Goal: Transaction & Acquisition: Purchase product/service

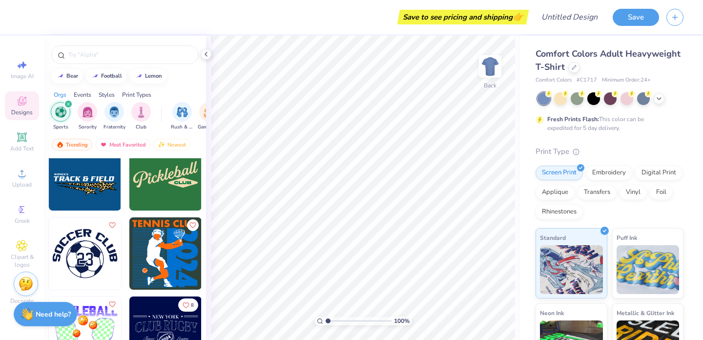
scroll to position [96, 0]
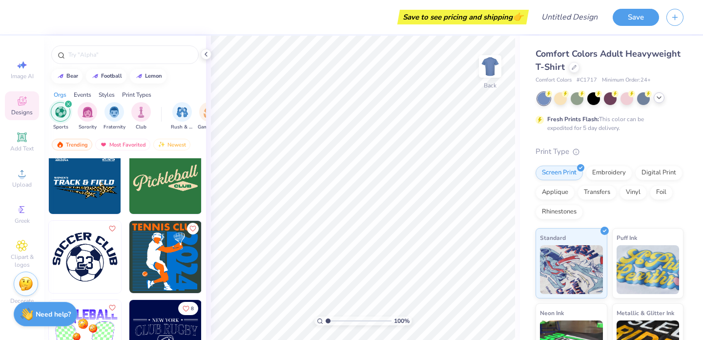
click at [662, 102] on div at bounding box center [611, 98] width 146 height 13
click at [661, 100] on icon at bounding box center [659, 98] width 8 height 8
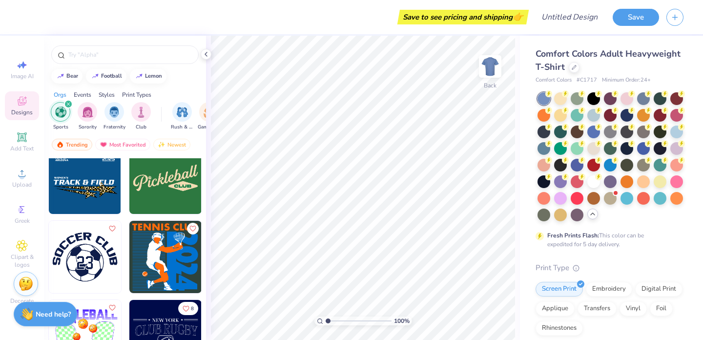
click at [577, 70] on div "Comfort Colors Adult Heavyweight T-Shirt" at bounding box center [610, 60] width 148 height 26
click at [572, 66] on icon at bounding box center [574, 66] width 5 height 5
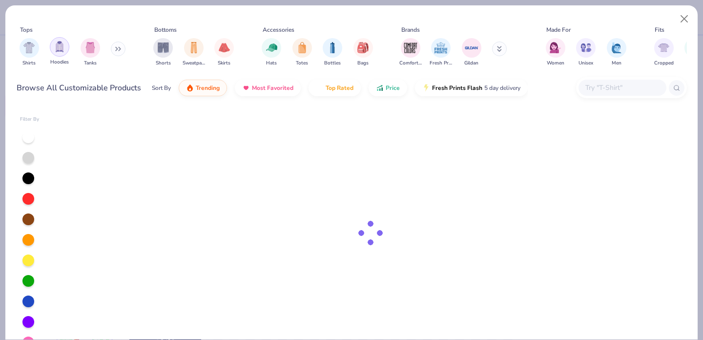
click at [63, 42] on img "filter for Hoodies" at bounding box center [59, 46] width 11 height 11
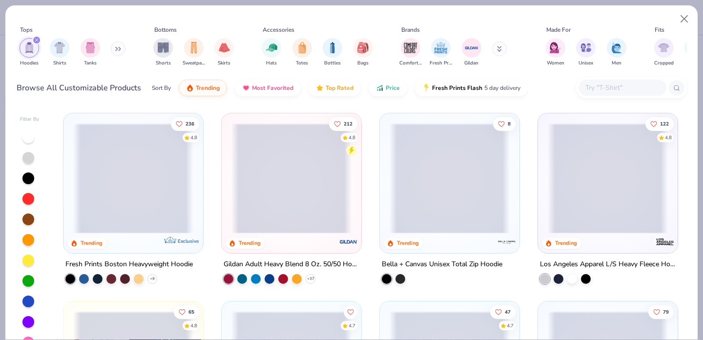
click at [125, 166] on span at bounding box center [133, 178] width 120 height 110
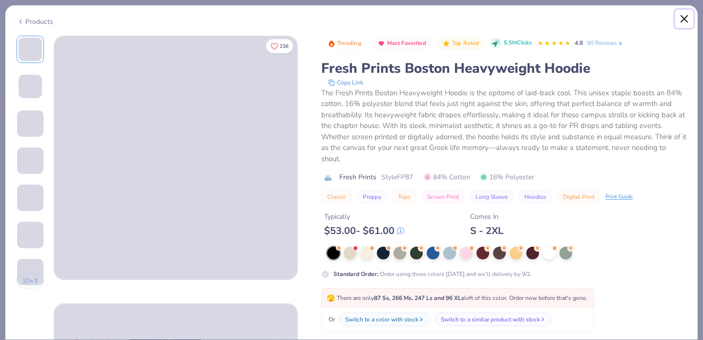
click at [689, 15] on button "Close" at bounding box center [684, 19] width 19 height 19
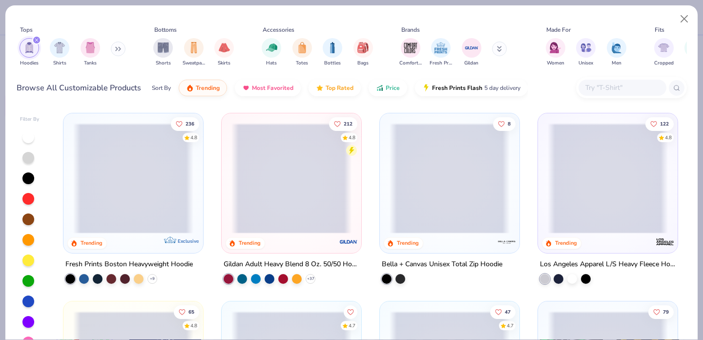
click at [190, 249] on div "236 4.8 Trending Exclusive" at bounding box center [133, 183] width 141 height 141
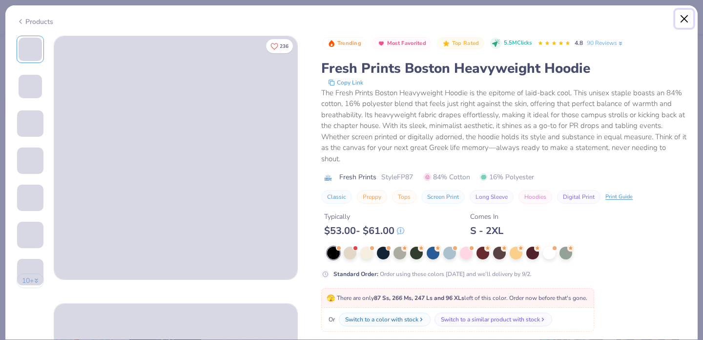
click at [683, 13] on button "Close" at bounding box center [684, 19] width 19 height 19
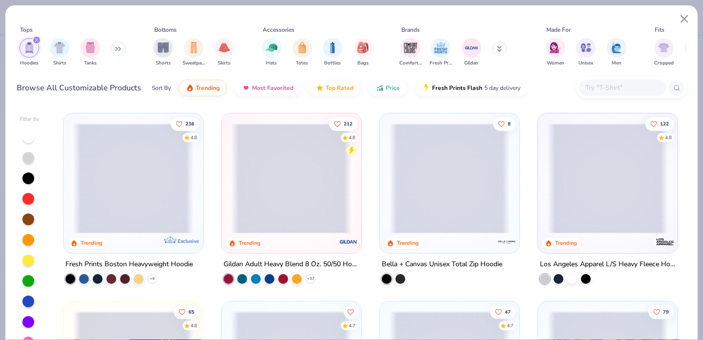
click at [126, 185] on span at bounding box center [133, 178] width 120 height 110
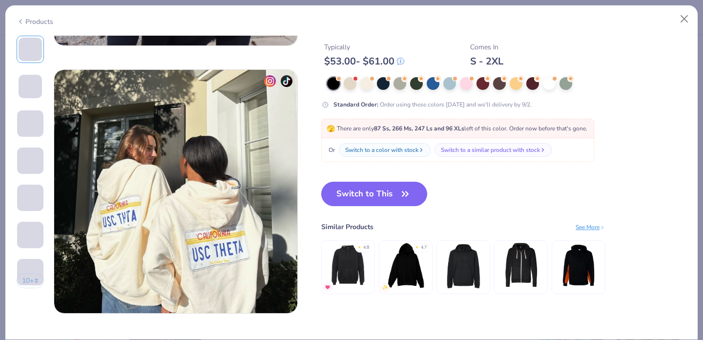
scroll to position [1571, 0]
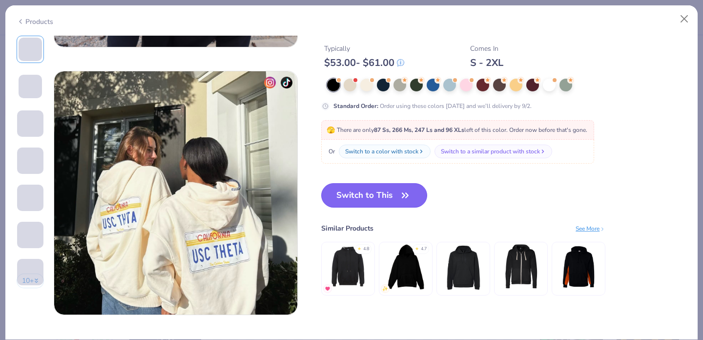
click at [371, 193] on button "Switch to This" at bounding box center [374, 195] width 106 height 24
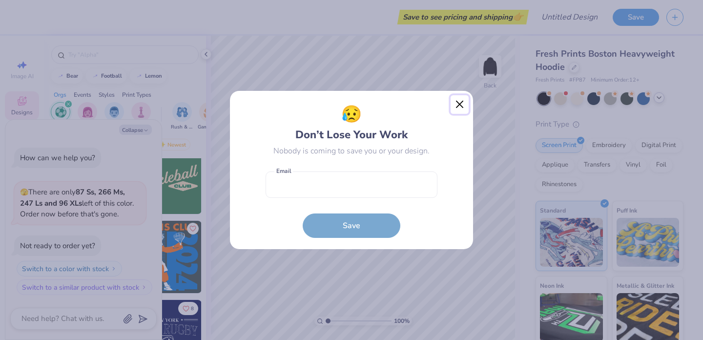
click at [459, 103] on button "Close" at bounding box center [460, 104] width 19 height 19
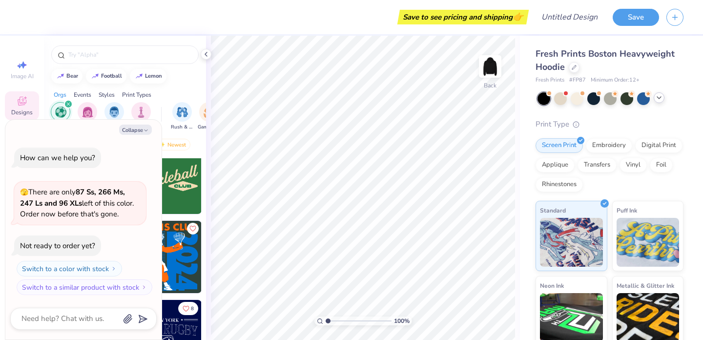
click at [659, 98] on icon at bounding box center [659, 98] width 8 height 8
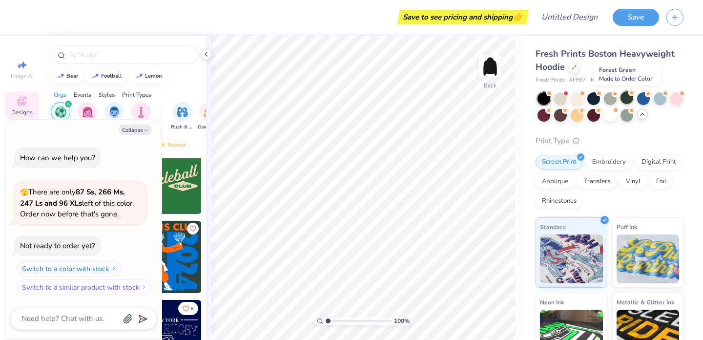
click at [626, 100] on div at bounding box center [627, 97] width 13 height 13
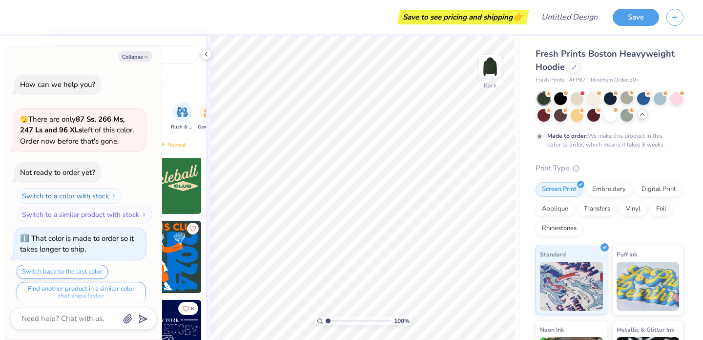
scroll to position [8, 0]
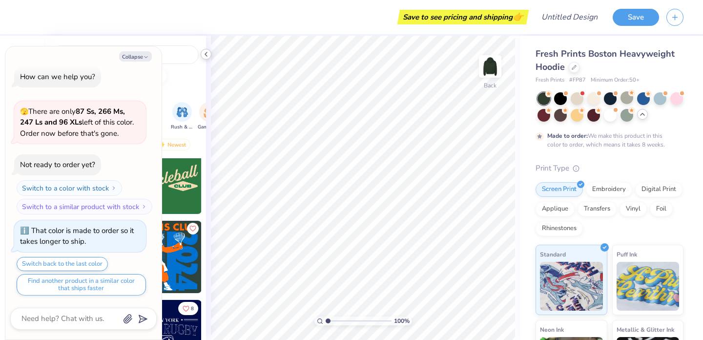
click at [208, 55] on icon at bounding box center [206, 54] width 8 height 8
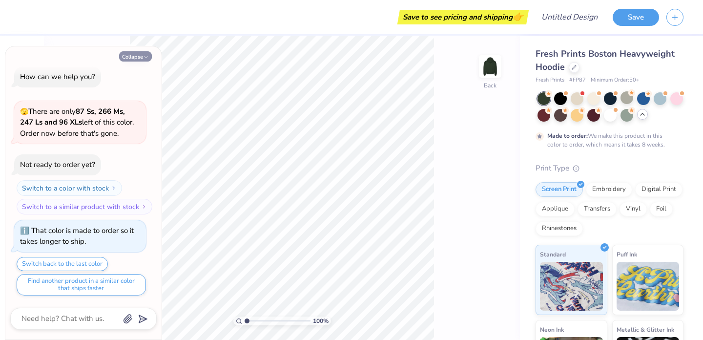
click at [146, 58] on icon "button" at bounding box center [146, 57] width 6 height 6
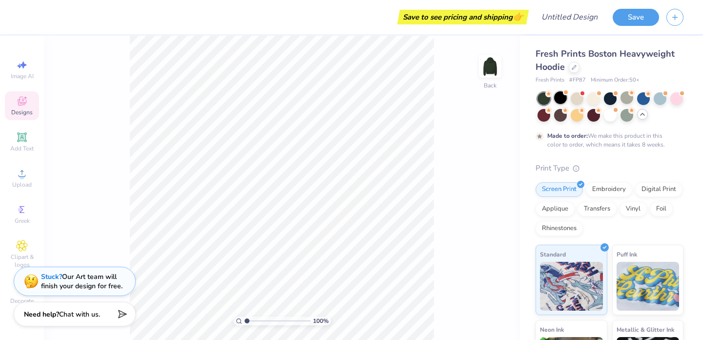
click at [562, 98] on div at bounding box center [560, 97] width 13 height 13
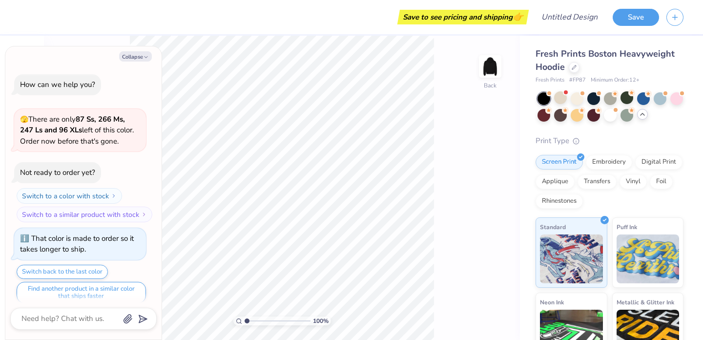
scroll to position [184, 0]
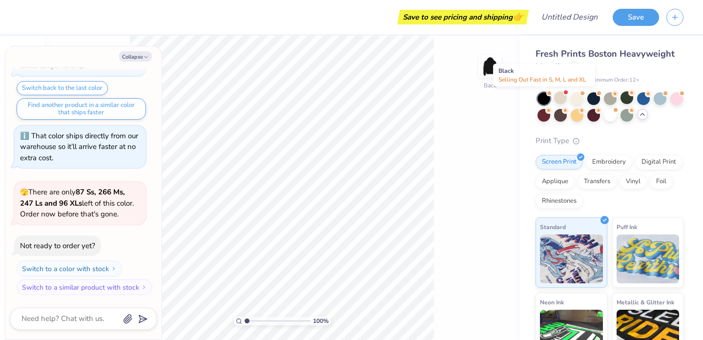
click at [548, 98] on div at bounding box center [544, 98] width 13 height 13
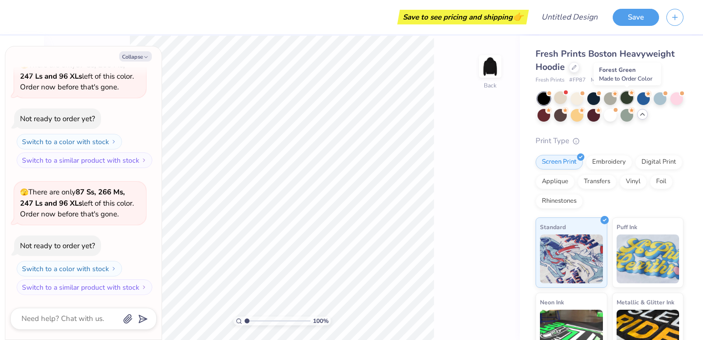
click at [630, 97] on div at bounding box center [627, 97] width 13 height 13
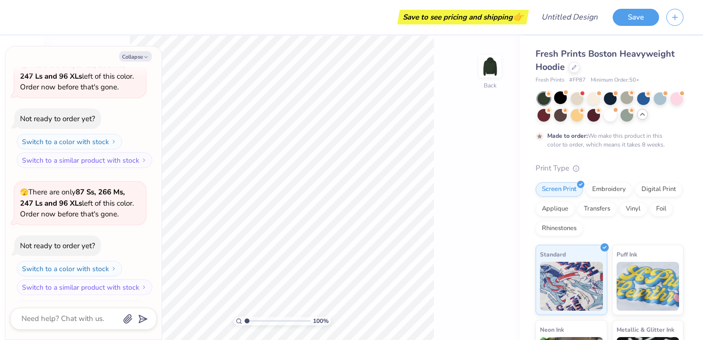
scroll to position [392, 0]
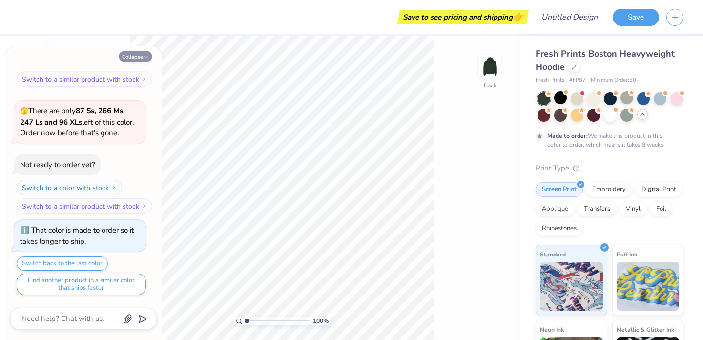
click at [148, 56] on icon "button" at bounding box center [146, 57] width 6 height 6
type textarea "x"
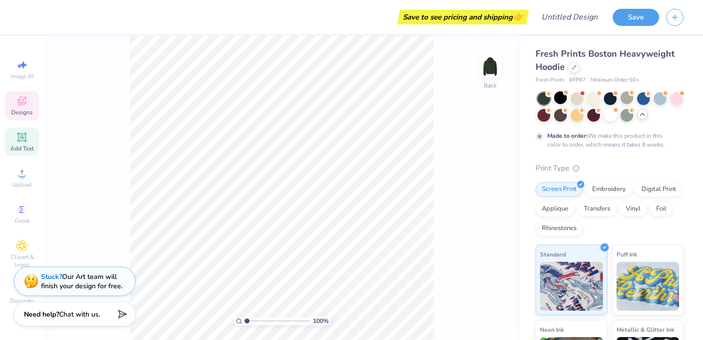
click at [18, 144] on div "Add Text" at bounding box center [22, 141] width 34 height 29
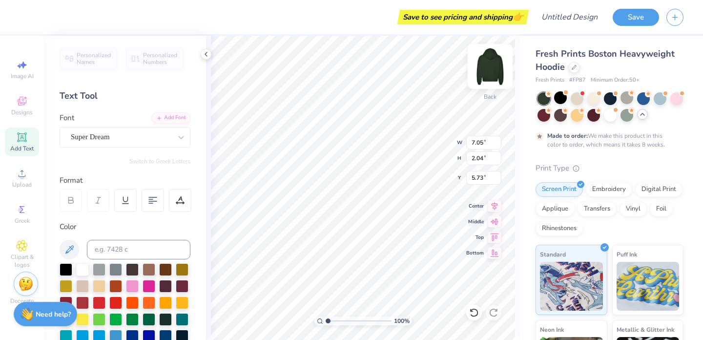
click at [492, 61] on img at bounding box center [490, 66] width 39 height 39
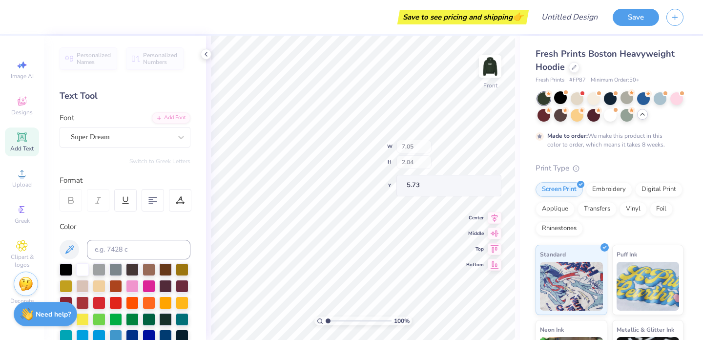
click at [492, 61] on img at bounding box center [491, 67] width 20 height 20
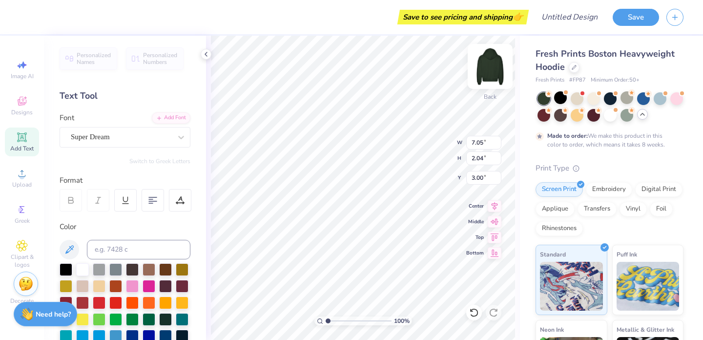
type input "3.00"
click at [148, 128] on div "Super Dream" at bounding box center [125, 137] width 131 height 21
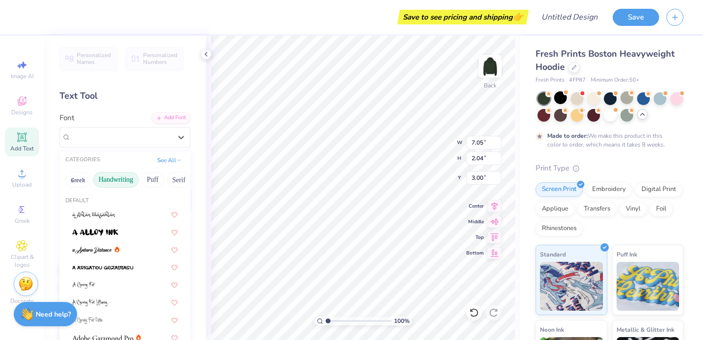
click at [134, 181] on button "Handwriting" at bounding box center [115, 180] width 45 height 16
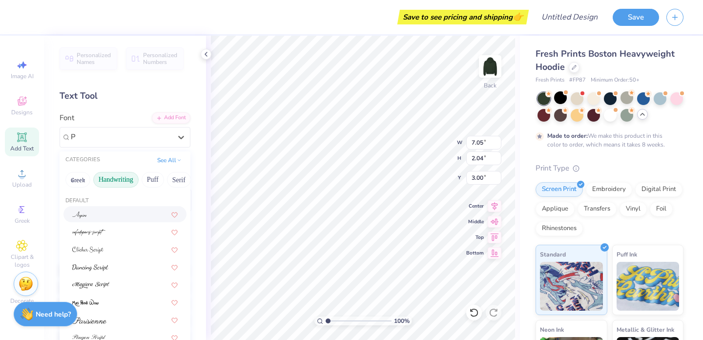
type input "P"
click at [146, 100] on div "Text Tool" at bounding box center [125, 95] width 131 height 13
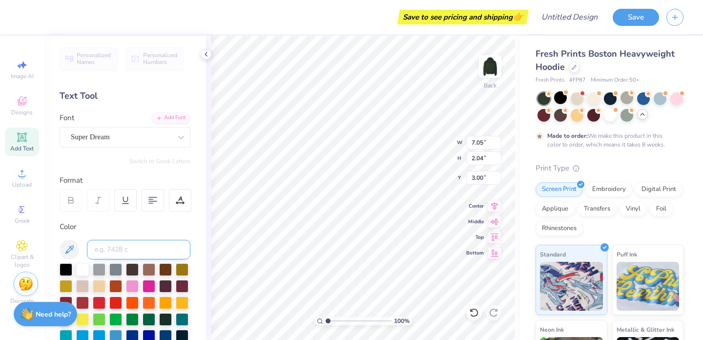
click at [117, 254] on input at bounding box center [139, 250] width 104 height 20
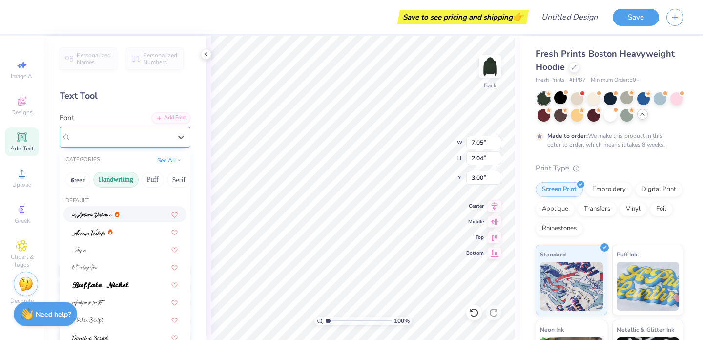
click at [141, 140] on div "Super Dream" at bounding box center [121, 136] width 103 height 15
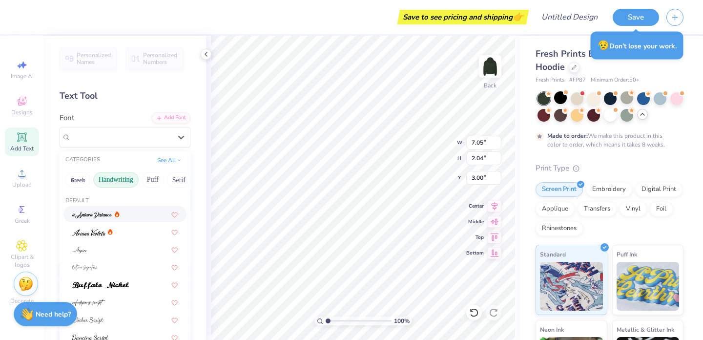
click at [170, 153] on div "CATEGORIES See All" at bounding box center [125, 160] width 131 height 18
click at [169, 160] on button "See All" at bounding box center [169, 159] width 30 height 10
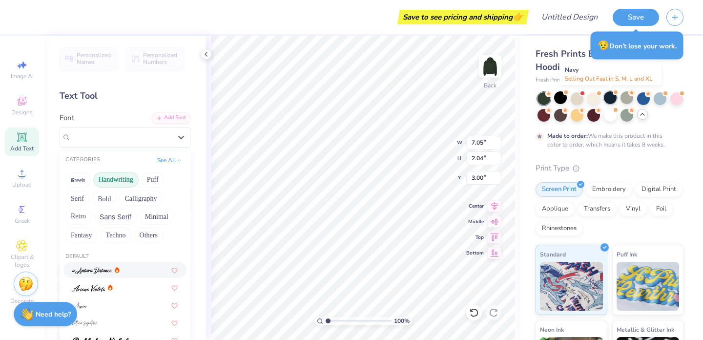
click at [606, 95] on div at bounding box center [610, 97] width 13 height 13
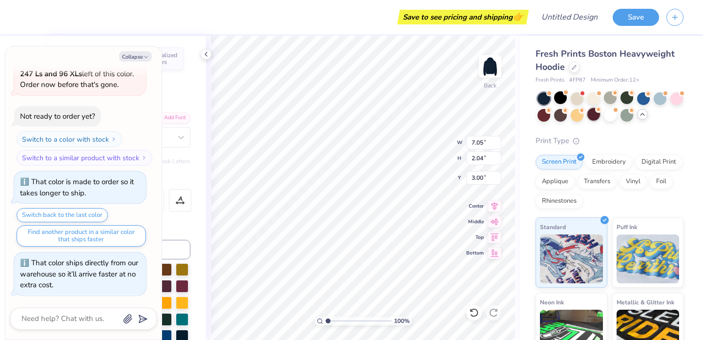
scroll to position [567, 0]
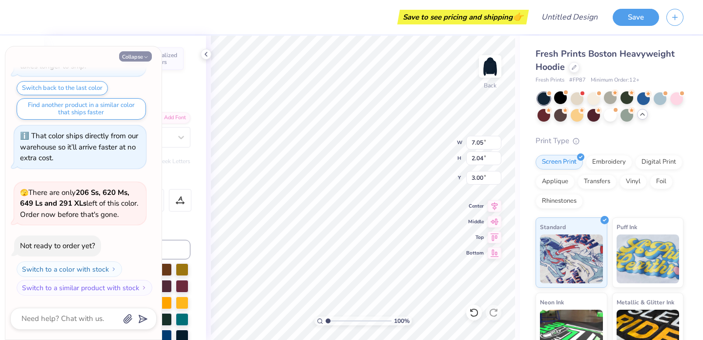
click at [137, 55] on button "Collapse" at bounding box center [135, 56] width 33 height 10
type textarea "x"
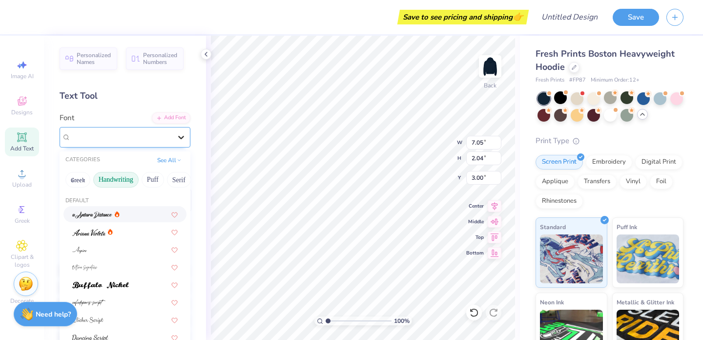
click at [175, 136] on div at bounding box center [181, 137] width 18 height 18
click at [169, 157] on button "See All" at bounding box center [169, 159] width 30 height 10
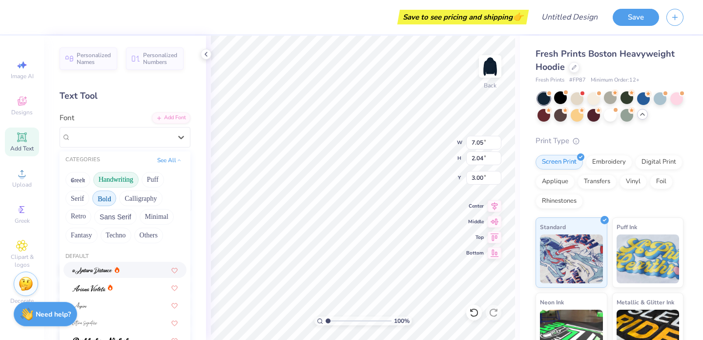
click at [96, 200] on button "Bold" at bounding box center [104, 198] width 24 height 16
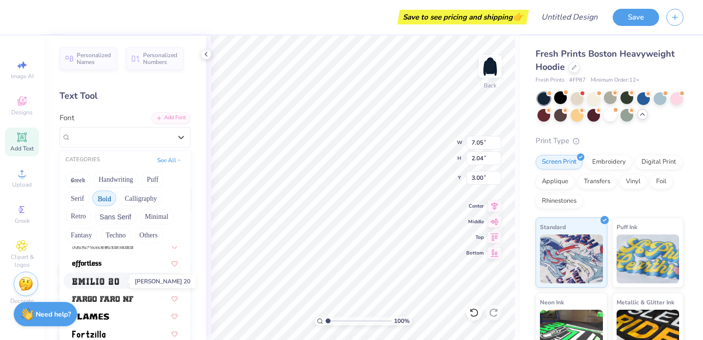
scroll to position [253, 0]
click at [75, 195] on button "Serif" at bounding box center [77, 198] width 24 height 16
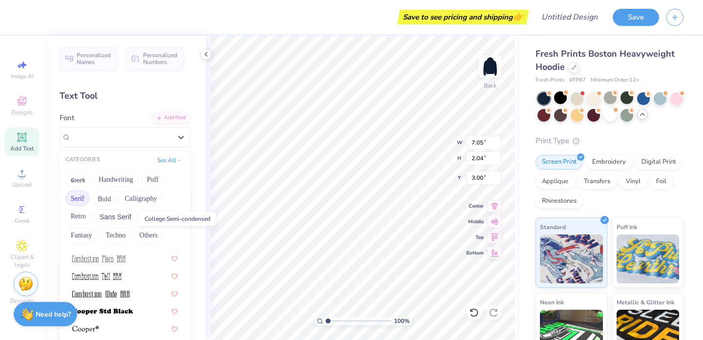
scroll to position [393, 0]
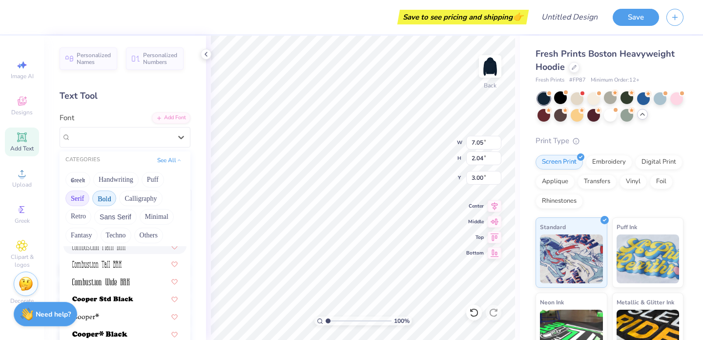
click at [101, 196] on button "Bold" at bounding box center [104, 198] width 24 height 16
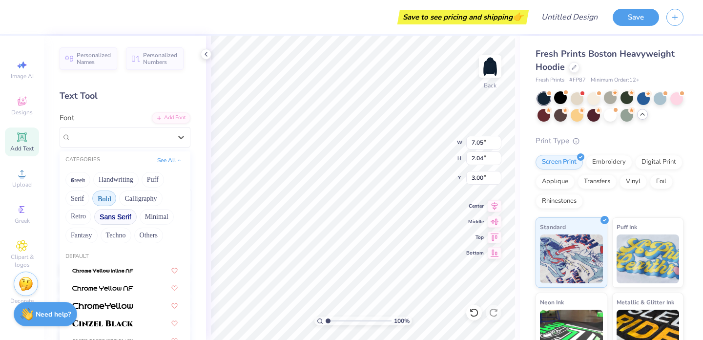
click at [111, 212] on button "Sans Serif" at bounding box center [115, 217] width 42 height 16
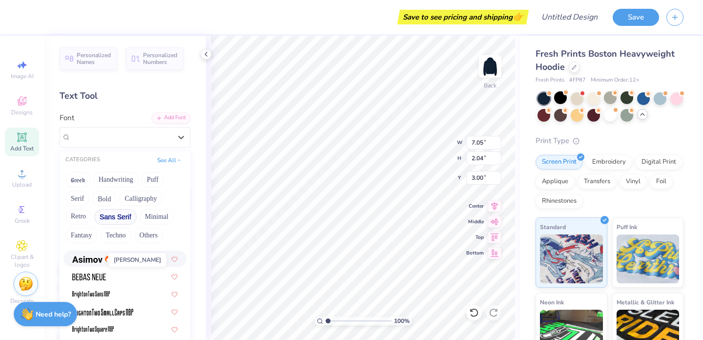
scroll to position [29, 0]
click at [92, 257] on img at bounding box center [87, 258] width 30 height 7
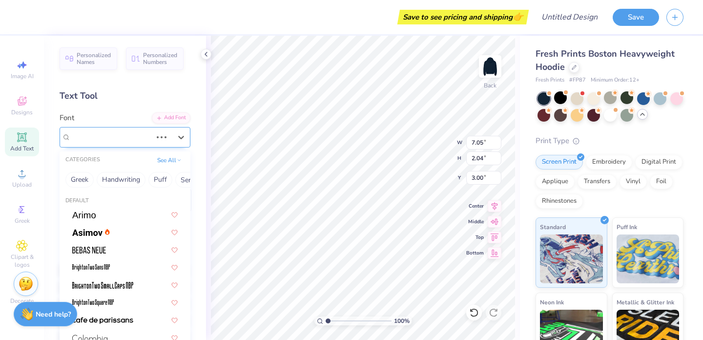
click at [135, 141] on div "Super Dream" at bounding box center [111, 136] width 83 height 15
click at [96, 231] on img at bounding box center [87, 232] width 30 height 7
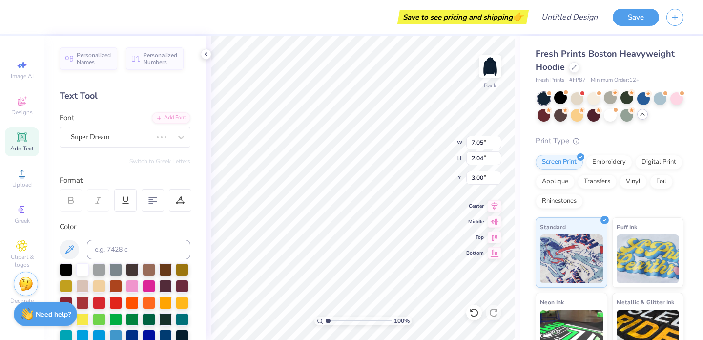
type textarea "p"
type textarea "PACKER"
type input "5.98"
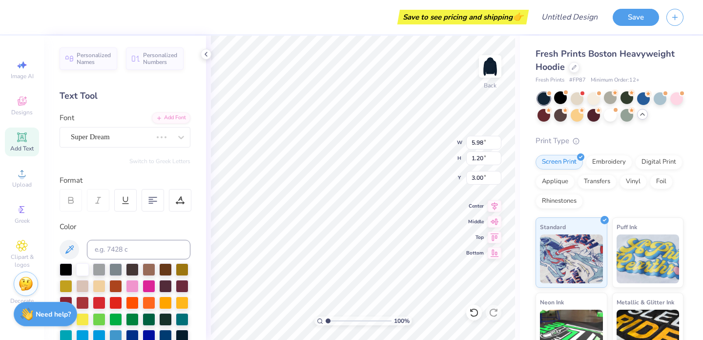
type input "1.20"
type input "2.40"
click at [172, 201] on div at bounding box center [180, 200] width 22 height 22
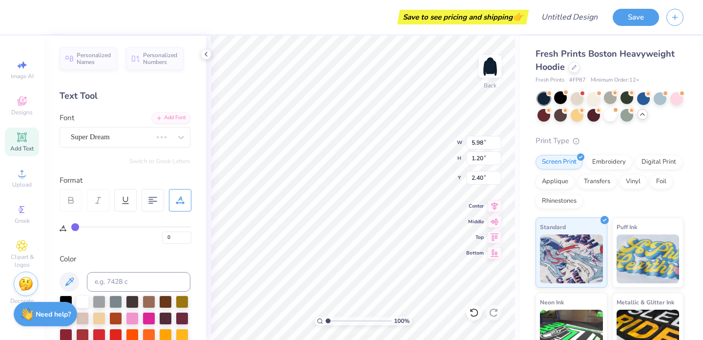
click at [139, 210] on div at bounding box center [126, 200] width 132 height 22
click at [143, 204] on div at bounding box center [153, 200] width 22 height 22
click at [126, 200] on icon at bounding box center [125, 200] width 9 height 9
type input "6.01"
type input "1.49"
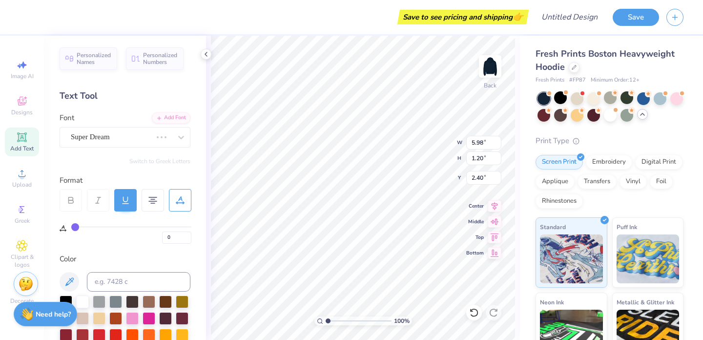
type input "2.25"
click at [128, 203] on icon at bounding box center [125, 200] width 9 height 9
type input "5.98"
type input "1.20"
type input "2.40"
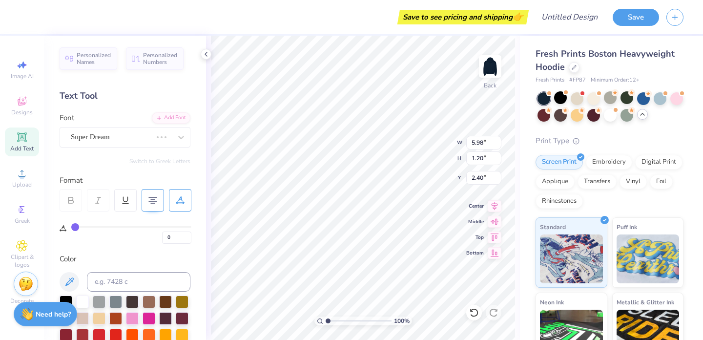
click at [153, 202] on icon at bounding box center [152, 200] width 9 height 9
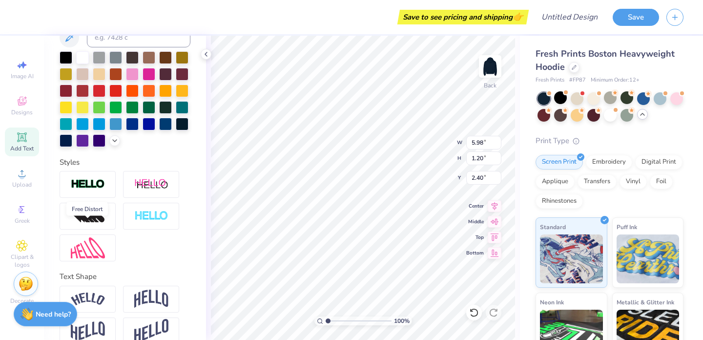
scroll to position [260, 0]
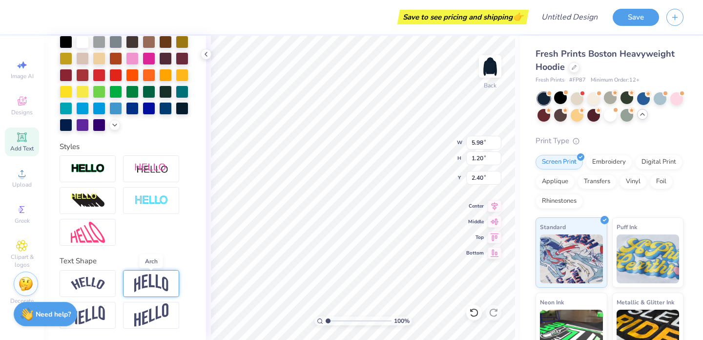
click at [139, 286] on img at bounding box center [151, 283] width 34 height 19
type input "2.34"
type input "1.83"
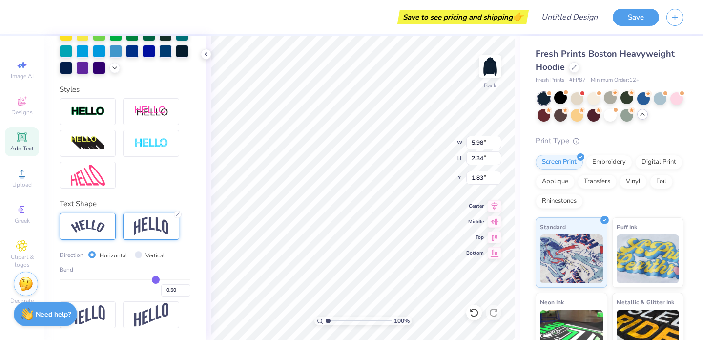
click at [102, 235] on div at bounding box center [88, 226] width 56 height 27
type input "7.36"
type input "2.01"
type input "2.00"
click at [132, 233] on div at bounding box center [151, 226] width 56 height 27
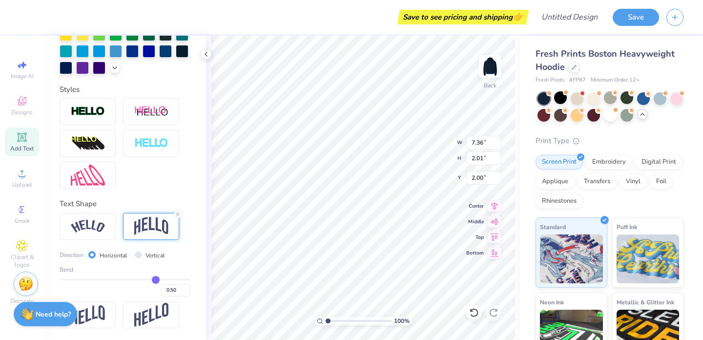
type input "5.98"
type input "2.34"
type input "1.83"
click at [94, 229] on img at bounding box center [88, 226] width 34 height 13
type input "7.36"
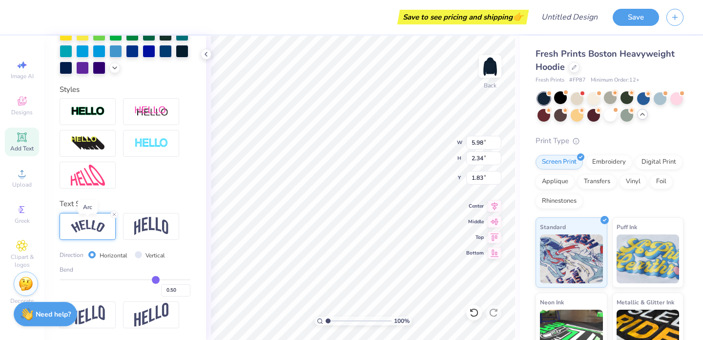
type input "2.01"
type input "2.00"
type input "1.99"
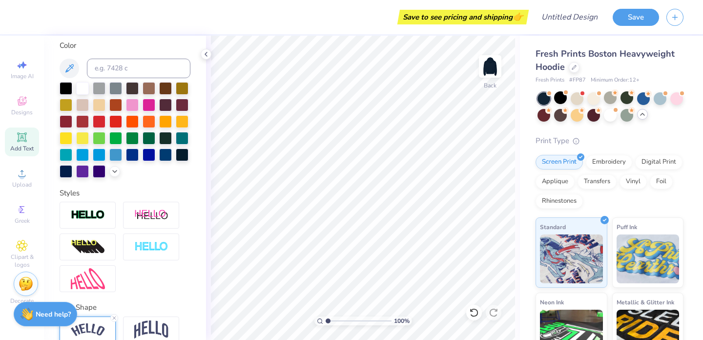
scroll to position [0, 0]
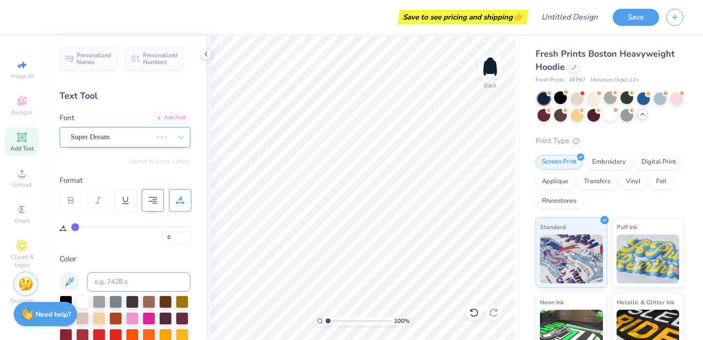
click at [102, 136] on div "Super Dream" at bounding box center [111, 136] width 83 height 15
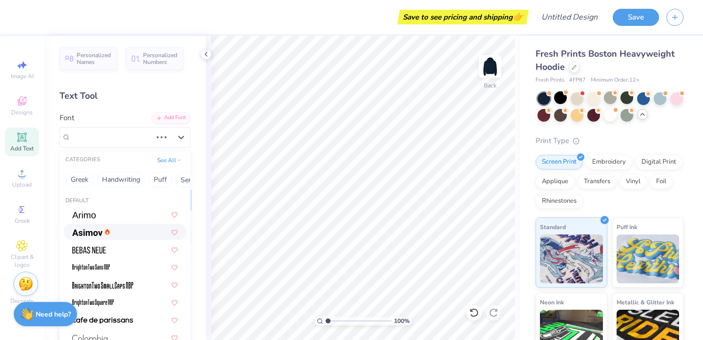
click at [86, 232] on img at bounding box center [87, 232] width 30 height 7
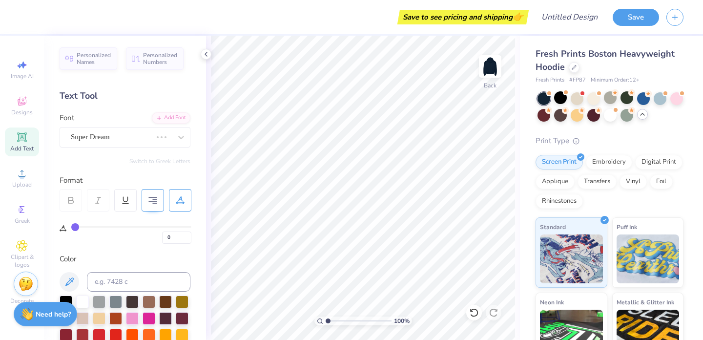
click at [18, 150] on span "Add Text" at bounding box center [21, 149] width 23 height 8
click at [89, 138] on div "Super Dream" at bounding box center [111, 136] width 83 height 15
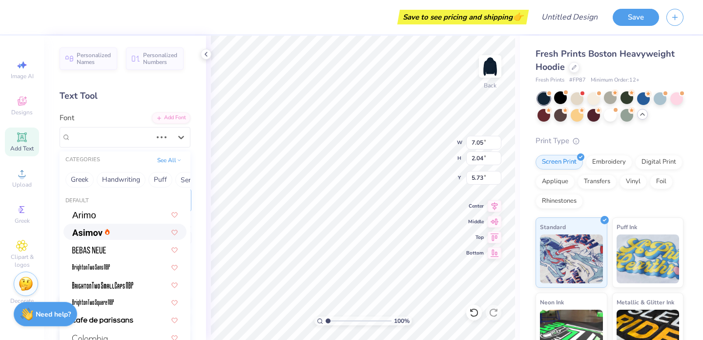
click at [74, 233] on img at bounding box center [87, 232] width 30 height 7
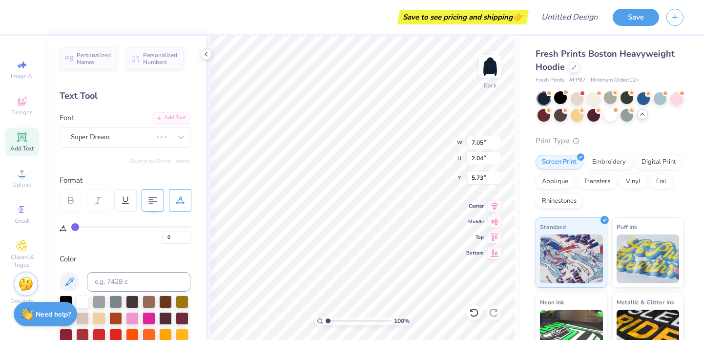
scroll to position [0, 1]
type textarea "PACKER"
click at [415, 138] on div "100 % Back W 7.05 7.05 " H 2.04 2.04 " Y 5.73 5.73 " Center Middle Top Bottom" at bounding box center [363, 188] width 314 height 304
type input "3.00"
click at [176, 134] on div at bounding box center [181, 137] width 18 height 18
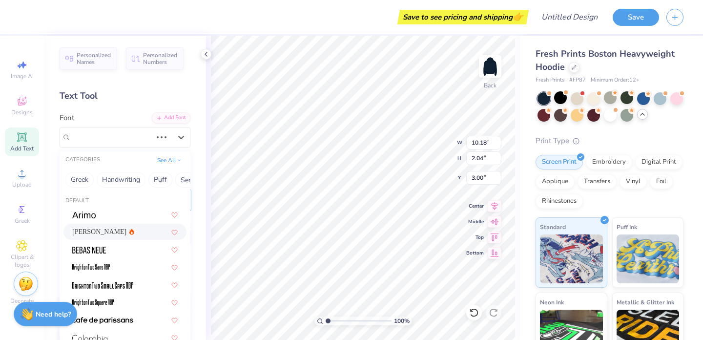
click at [140, 229] on div "[PERSON_NAME]" at bounding box center [124, 232] width 105 height 10
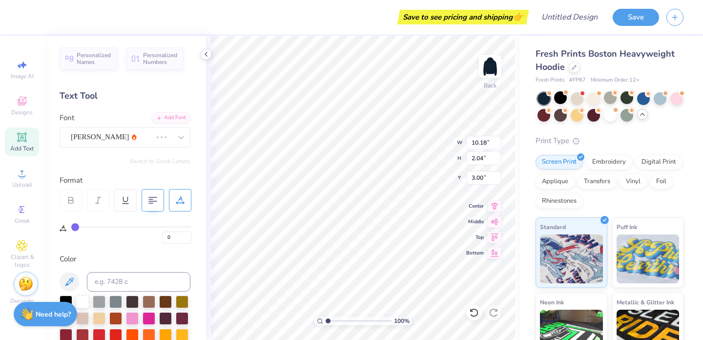
scroll to position [0, 0]
type input "5.66"
type input "1.14"
type input "3.00"
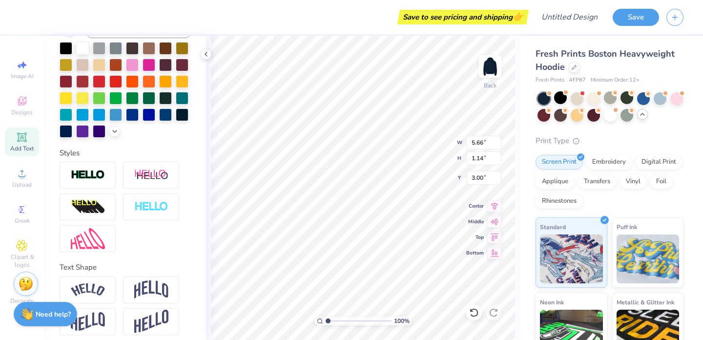
scroll to position [260, 0]
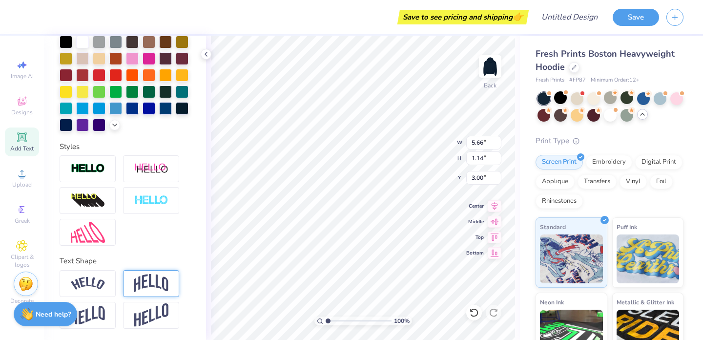
click at [134, 277] on img at bounding box center [151, 283] width 34 height 19
type input "2.28"
type input "2.43"
click at [96, 279] on img at bounding box center [88, 283] width 34 height 13
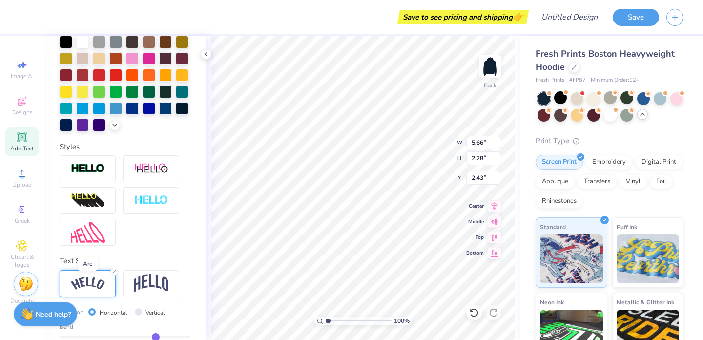
type input "7.05"
type input "1.94"
type input "2.60"
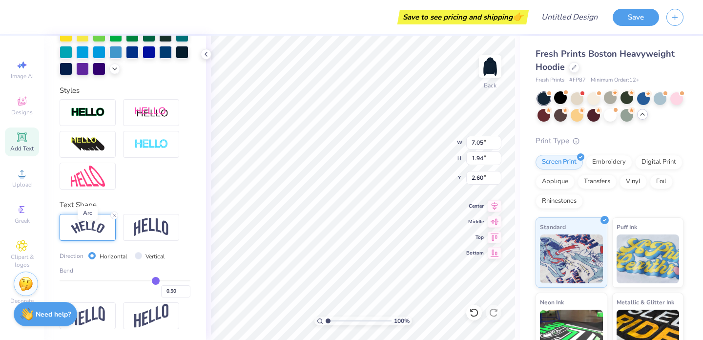
scroll to position [317, 0]
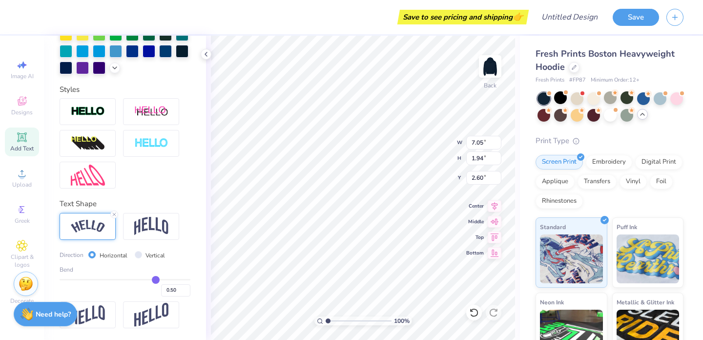
type input "0.49"
type input "0.48"
type input "0.47"
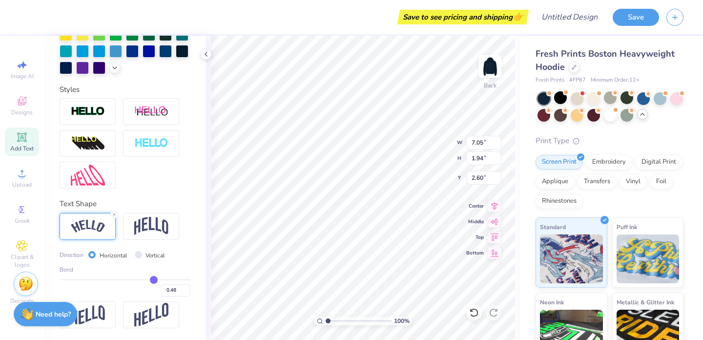
type input "0.47"
type input "0.46"
type input "0.44"
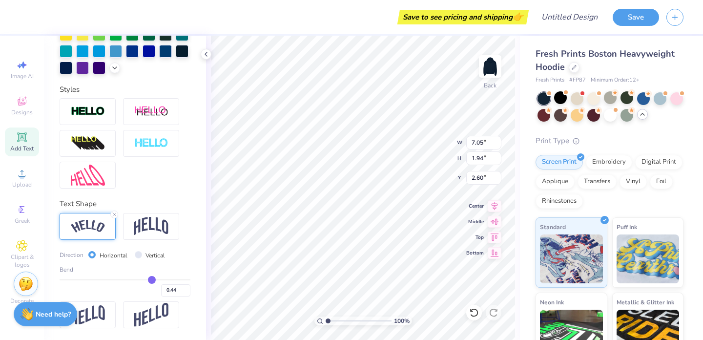
type input "0.43"
type input "0.42"
type input "0.41"
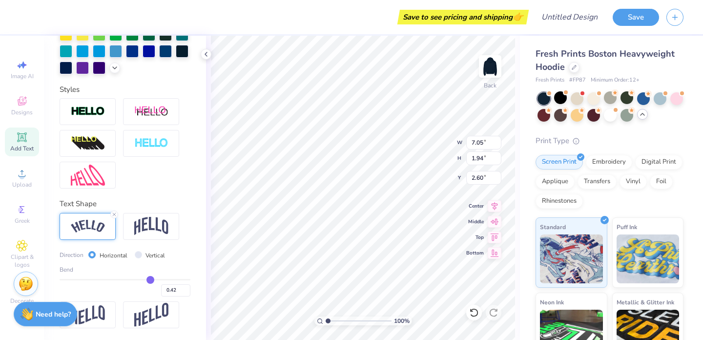
type input "0.41"
type input "0.4"
type input "0.40"
type input "0.39"
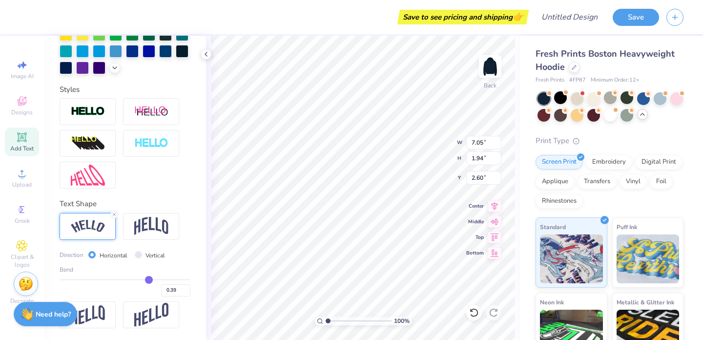
type input "0.38"
type input "0.37"
type input "0.36"
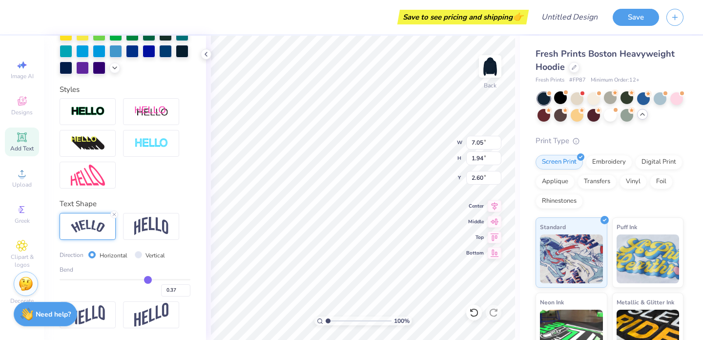
type input "0.36"
type input "0.35"
type input "0.34"
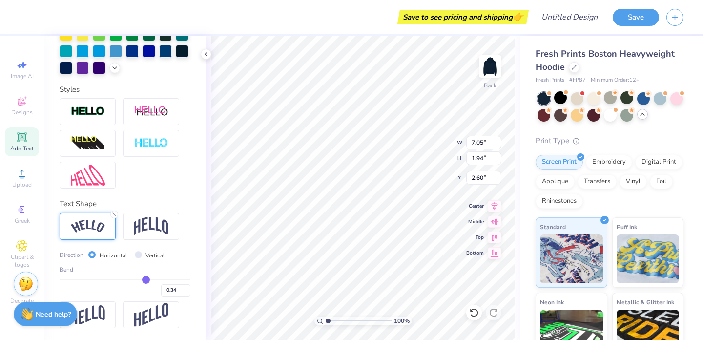
type input "0.33"
type input "0.32"
type input "0.31"
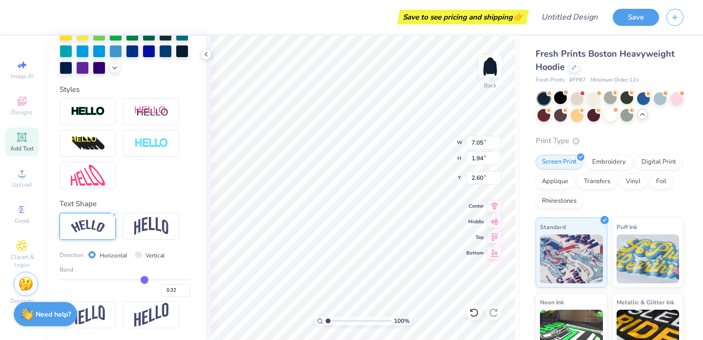
type input "0.31"
type input "0.3"
type input "0.30"
type input "0.29"
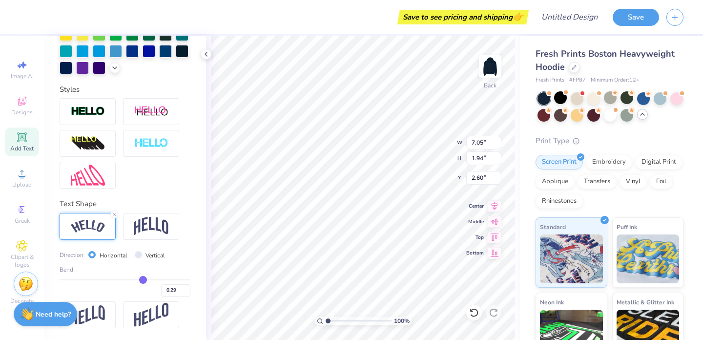
type input "0.27"
type input "0.26"
type input "0.25"
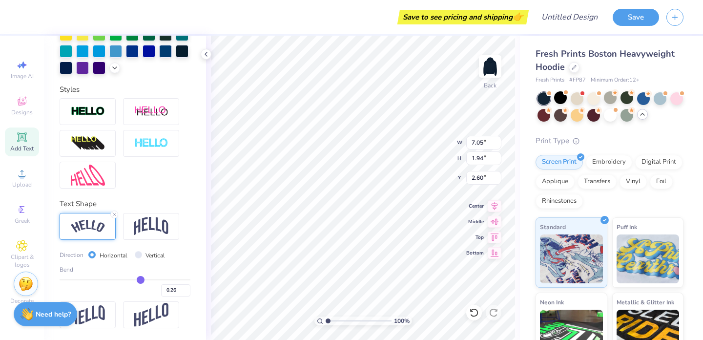
type input "0.25"
type input "0.23"
type input "0.22"
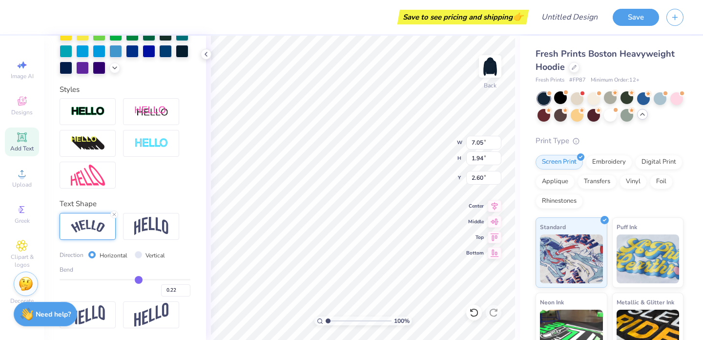
type input "0.21"
type input "0.19"
type input "0.18"
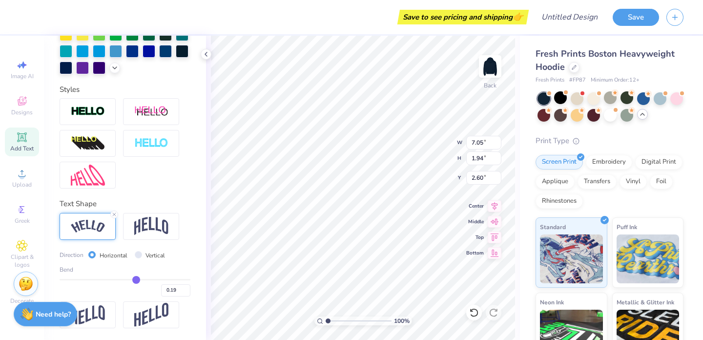
type input "0.18"
type input "0.17"
type input "0.16"
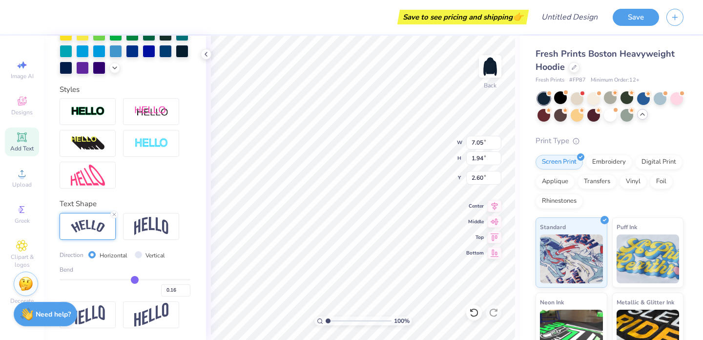
type input "0.15"
type input "0.14"
type input "0.13"
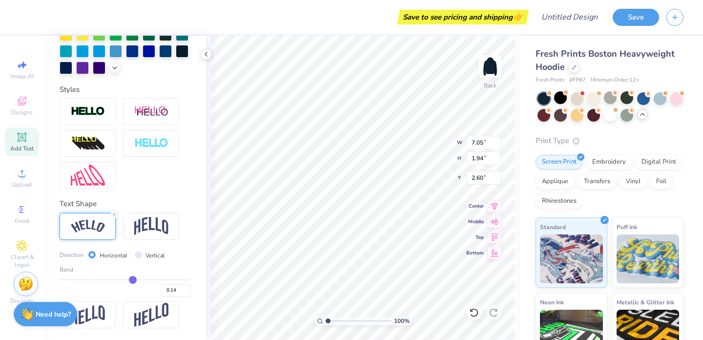
type input "0.13"
type input "0.12"
type input "0.11"
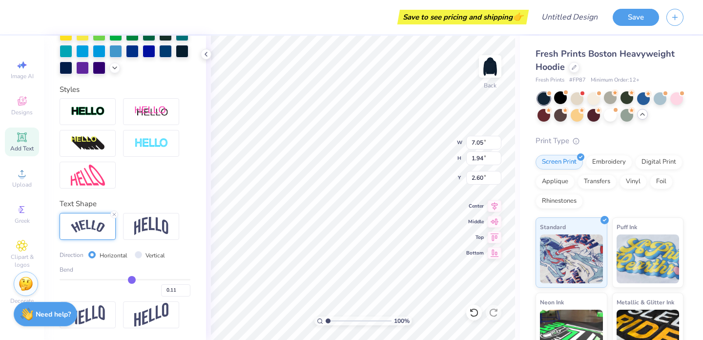
type input "0.1"
type input "0.10"
type input "0.09"
type input "0.08"
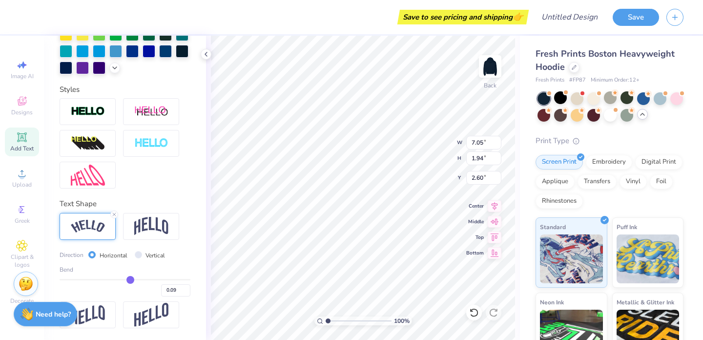
type input "0.08"
type input "0.07"
type input "0.06"
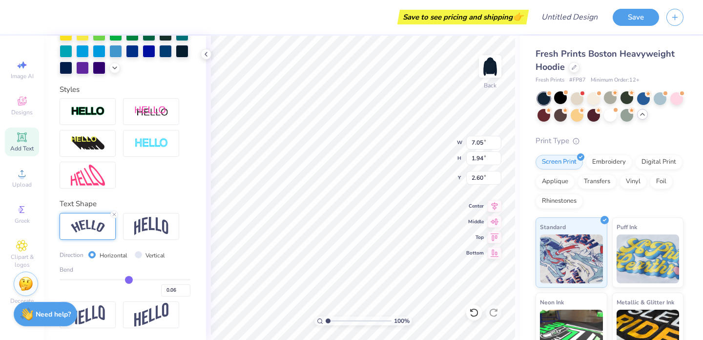
type input "0.05"
type input "0.04"
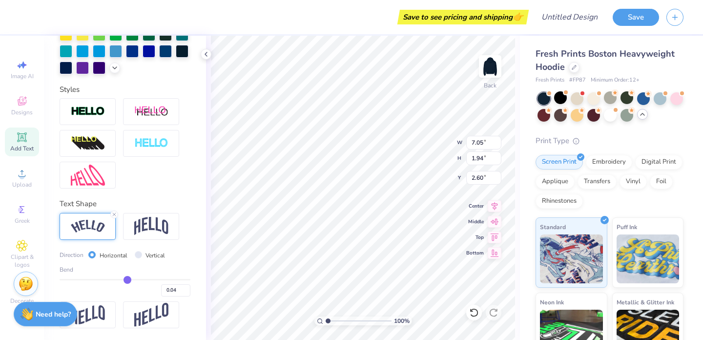
drag, startPoint x: 155, startPoint y: 280, endPoint x: 126, endPoint y: 275, distance: 29.2
click at [126, 275] on div "Bend 0.04" at bounding box center [125, 280] width 131 height 31
type input "5.73"
type input "1.14"
type input "3.00"
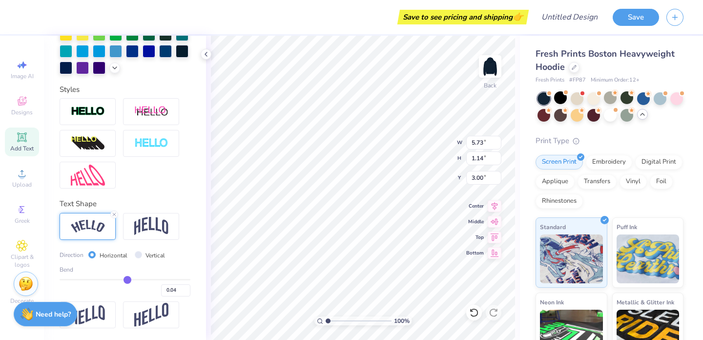
drag, startPoint x: 126, startPoint y: 275, endPoint x: 95, endPoint y: 267, distance: 32.3
click at [95, 267] on div "Bend 0.04" at bounding box center [125, 280] width 131 height 31
click at [141, 221] on img at bounding box center [151, 226] width 34 height 19
type input "5.66"
type input "1.21"
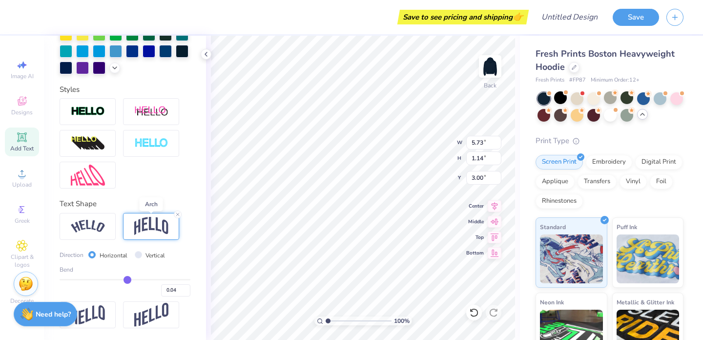
type input "2.96"
click at [138, 229] on img at bounding box center [151, 226] width 34 height 19
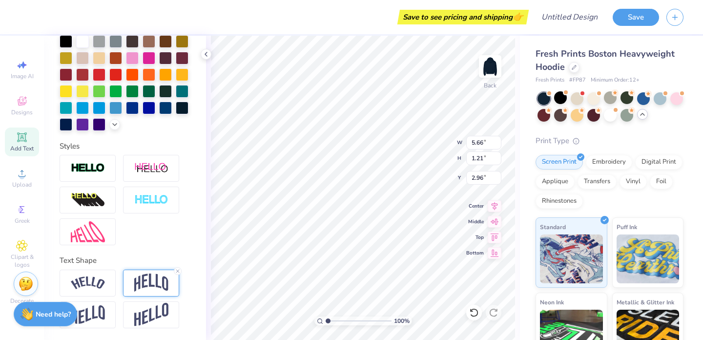
scroll to position [260, 0]
click at [146, 288] on img at bounding box center [151, 283] width 34 height 19
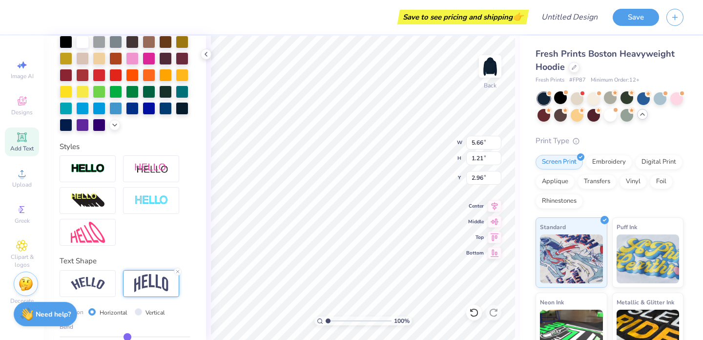
scroll to position [317, 0]
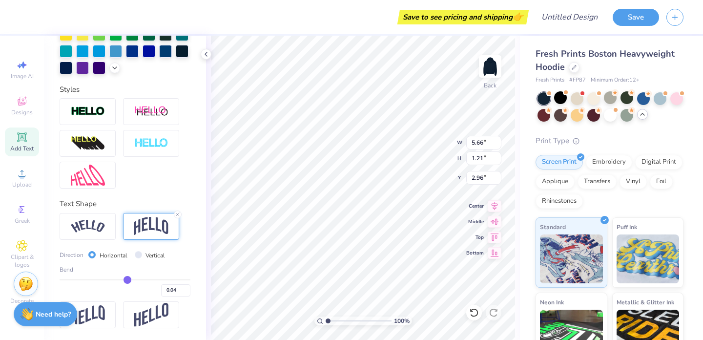
type input "0.05"
type input "0.06"
type input "0.08"
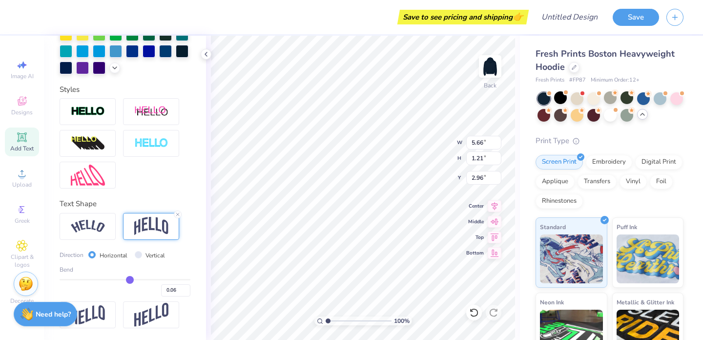
type input "0.08"
type input "0.1"
type input "0.10"
type input "0.12"
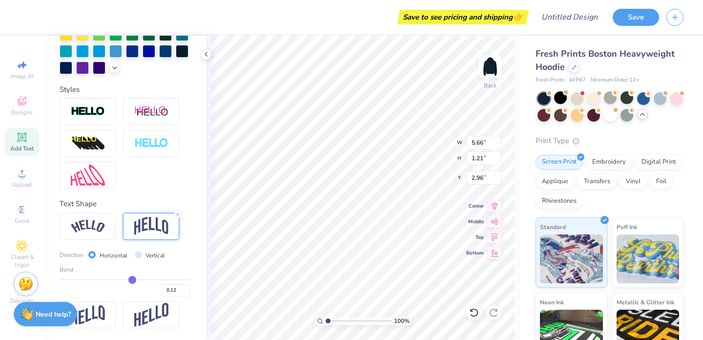
type input "0.14"
type input "0.15"
type input "0.17"
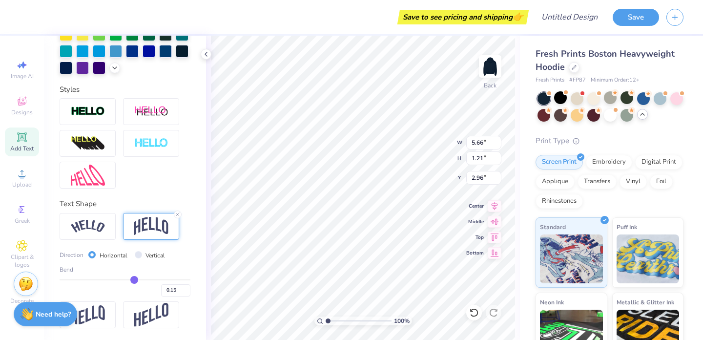
type input "0.17"
type input "0.18"
type input "0.2"
type input "0.20"
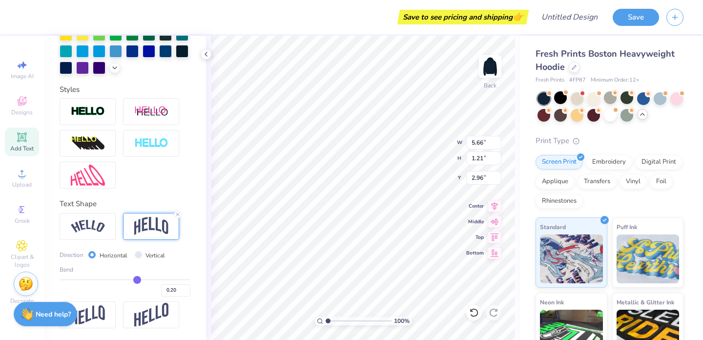
type input "0.21"
type input "0.22"
type input "0.23"
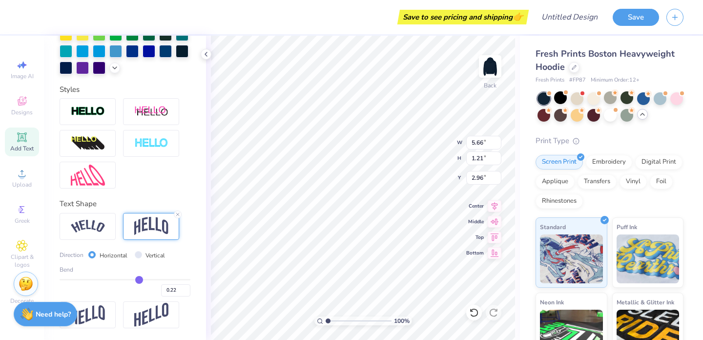
type input "0.23"
type input "0.24"
type input "0.26"
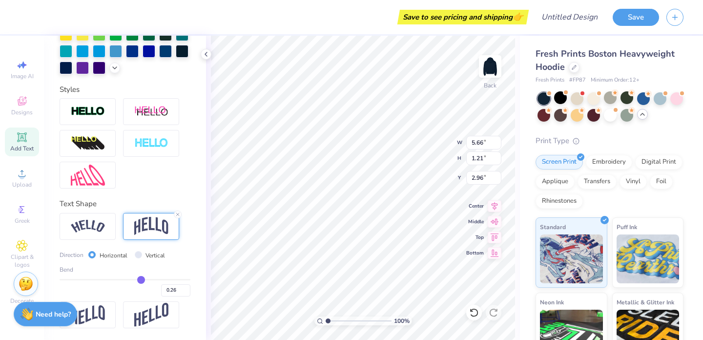
type input "0.27"
type input "0.28"
type input "0.29"
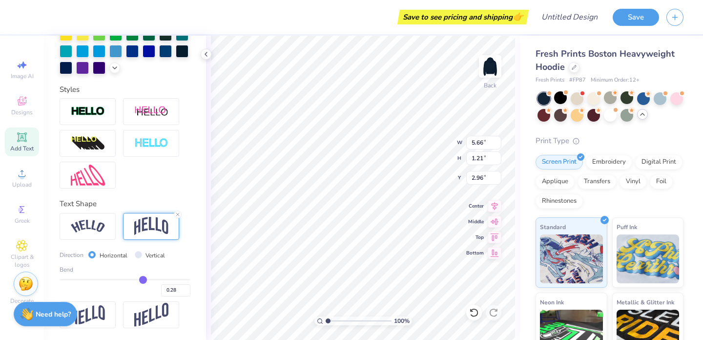
type input "0.29"
type input "0.3"
type input "0.30"
type input "0.31"
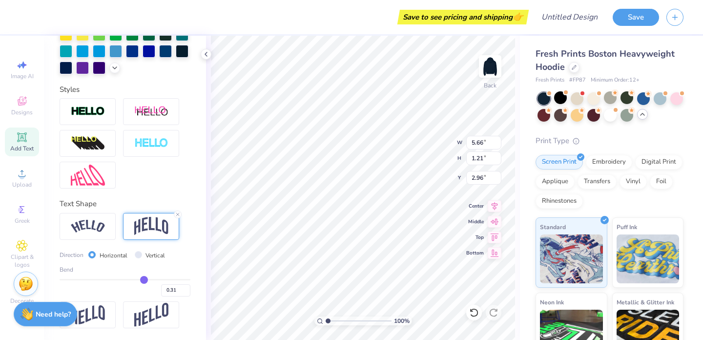
type input "0.32"
type input "0.3"
type input "0.30"
type input "0.28"
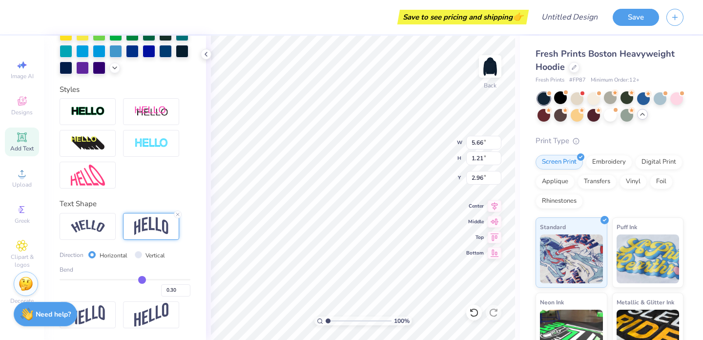
type input "0.28"
type input "0.25"
type input "0.21"
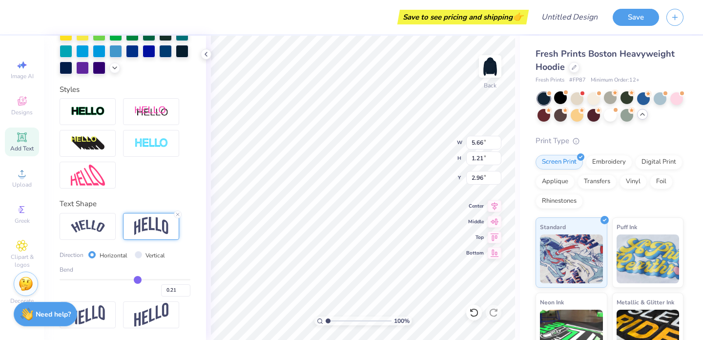
type input "0.18"
type input "0.15"
type input "0.12"
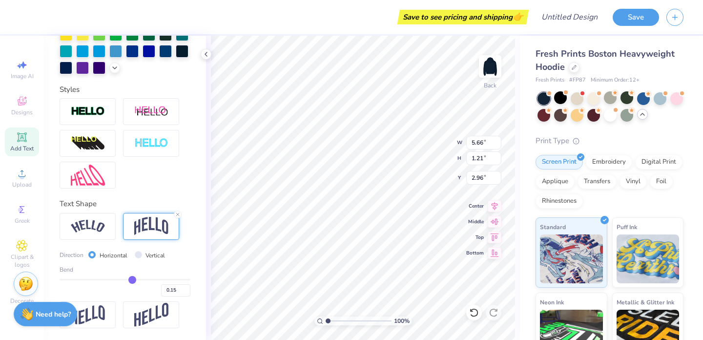
type input "0.12"
type input "0.1"
type input "0.10"
type input "0.07"
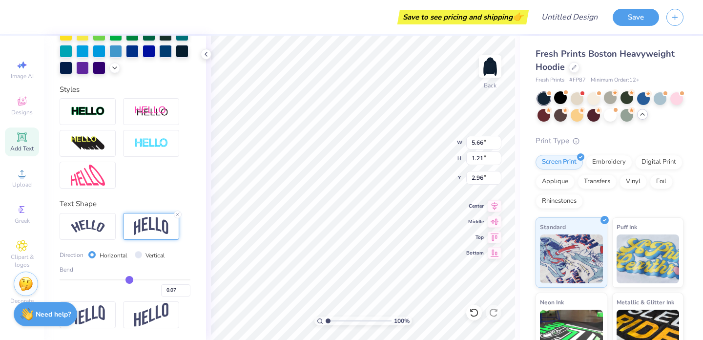
type input "0.05"
type input "0.03"
type input "0.01"
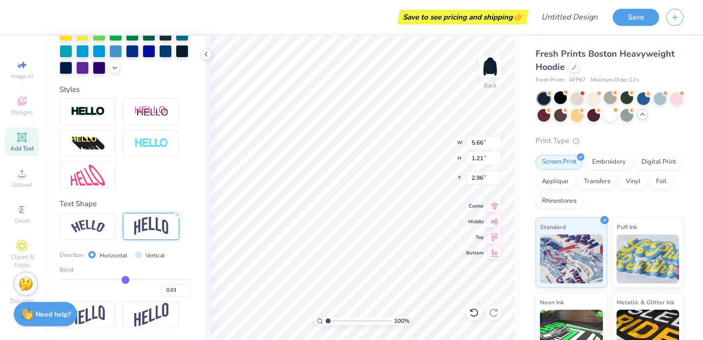
type input "0.01"
type input "0"
type input "0.00"
type input "-0.02"
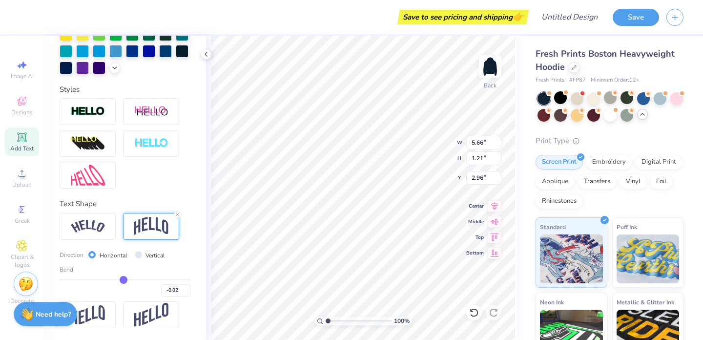
type input "-0.03"
drag, startPoint x: 128, startPoint y: 280, endPoint x: 116, endPoint y: 277, distance: 12.5
click at [116, 279] on input "range" at bounding box center [125, 279] width 131 height 1
click at [101, 236] on div at bounding box center [88, 226] width 56 height 27
click at [141, 228] on img at bounding box center [151, 226] width 34 height 19
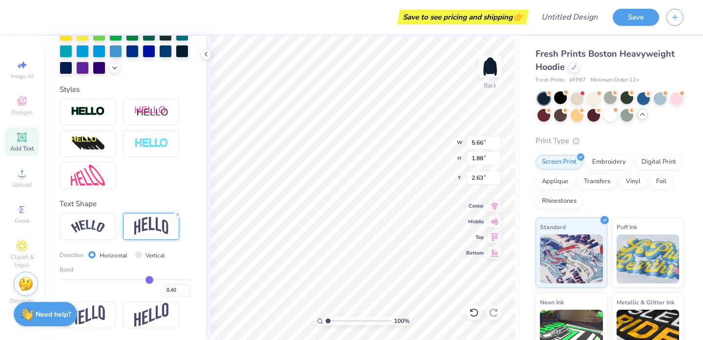
drag, startPoint x: 116, startPoint y: 278, endPoint x: 149, endPoint y: 277, distance: 32.7
click at [149, 279] on input "range" at bounding box center [125, 279] width 131 height 1
click at [198, 158] on div "Personalized Names Personalized Numbers Text Tool Add Font Font [PERSON_NAME] S…" at bounding box center [125, 188] width 162 height 304
drag, startPoint x: 150, startPoint y: 279, endPoint x: 144, endPoint y: 277, distance: 6.5
click at [144, 279] on input "range" at bounding box center [125, 279] width 131 height 1
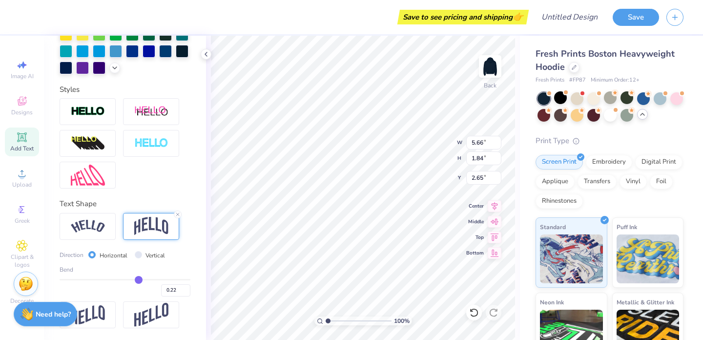
drag, startPoint x: 144, startPoint y: 277, endPoint x: 138, endPoint y: 276, distance: 5.9
click at [138, 279] on input "range" at bounding box center [125, 279] width 131 height 1
drag, startPoint x: 138, startPoint y: 276, endPoint x: 132, endPoint y: 275, distance: 5.9
click at [132, 279] on input "range" at bounding box center [125, 279] width 131 height 1
drag, startPoint x: 132, startPoint y: 275, endPoint x: 124, endPoint y: 274, distance: 8.9
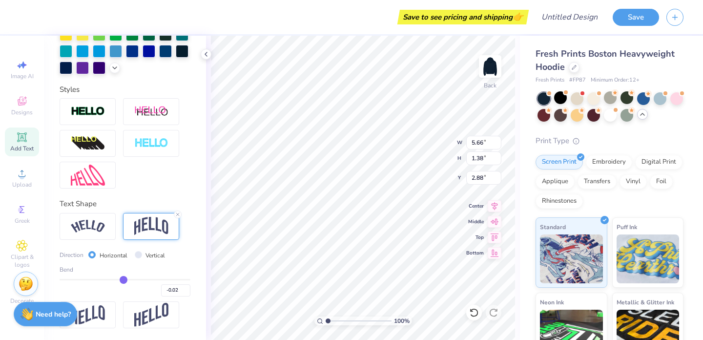
click at [124, 279] on input "range" at bounding box center [125, 279] width 131 height 1
drag, startPoint x: 124, startPoint y: 274, endPoint x: 194, endPoint y: 270, distance: 70.4
click at [194, 270] on div "Personalized Names Personalized Numbers Text Tool Add Font Font [PERSON_NAME] S…" at bounding box center [125, 188] width 162 height 304
